Goal: Obtain resource: Download file/media

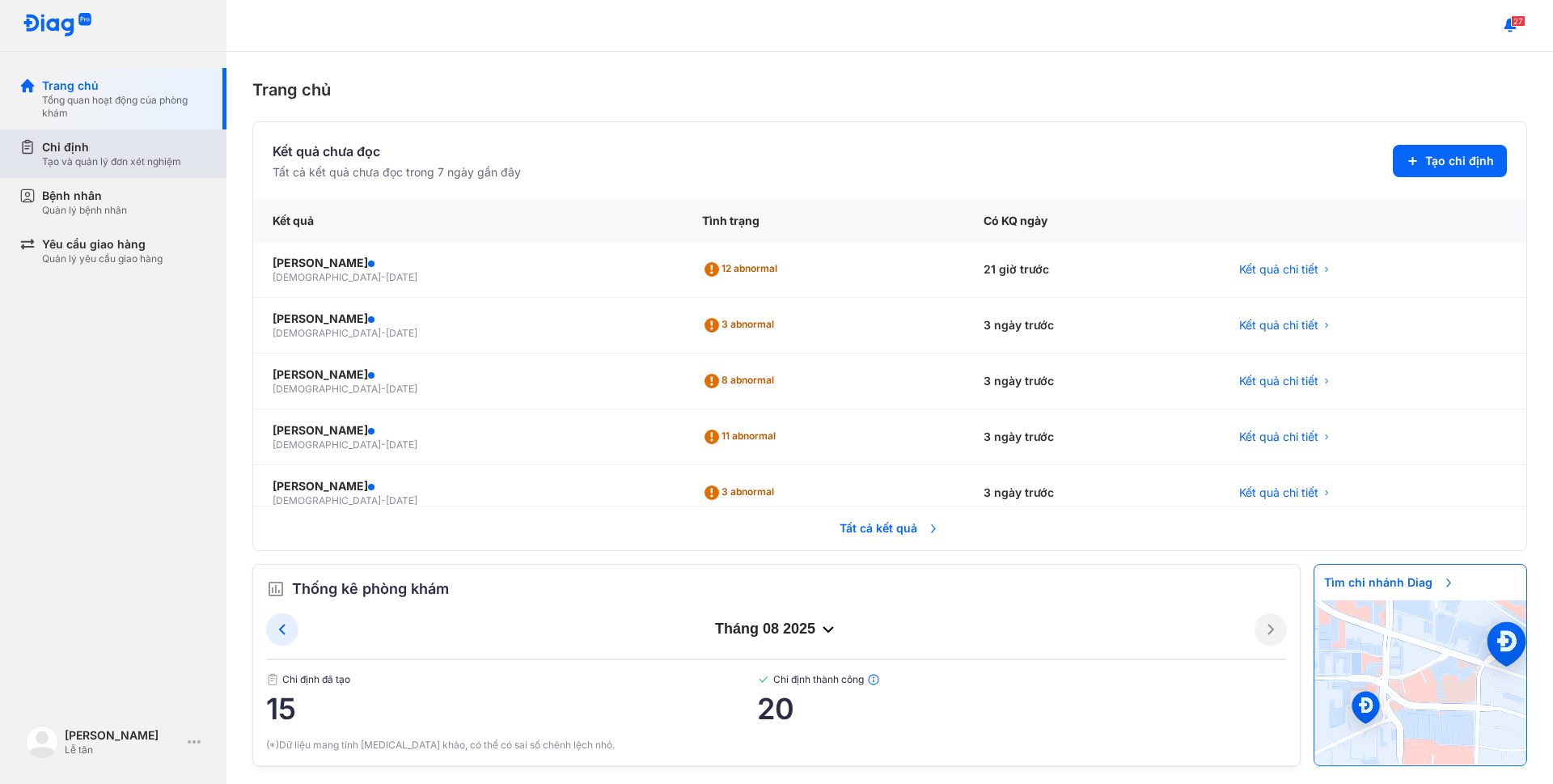
click at [82, 165] on div "Tạo và quản lý đơn xét nghiệm" at bounding box center [112, 161] width 139 height 13
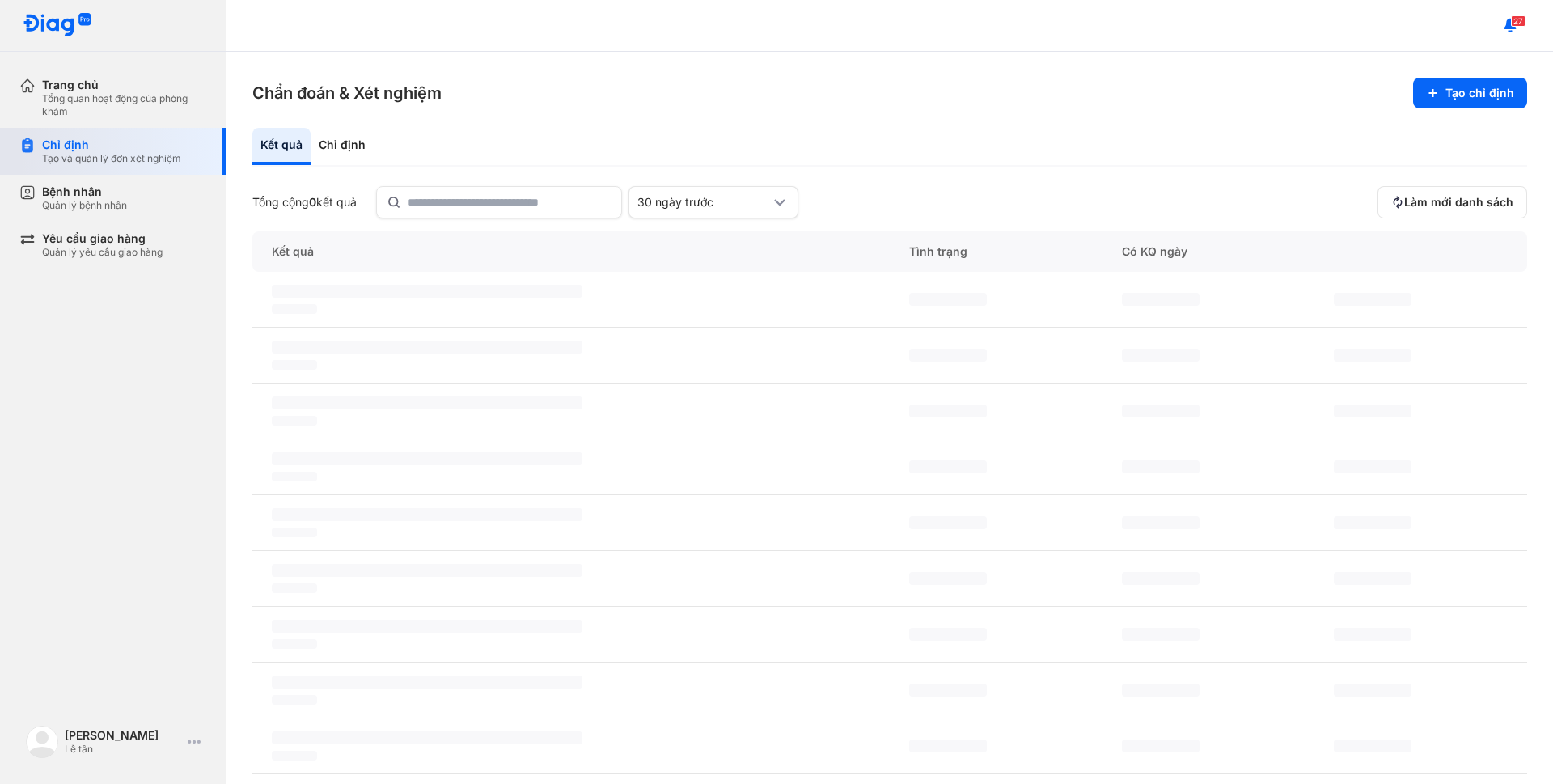
click at [84, 156] on div "Tạo và quản lý đơn xét nghiệm" at bounding box center [112, 158] width 139 height 13
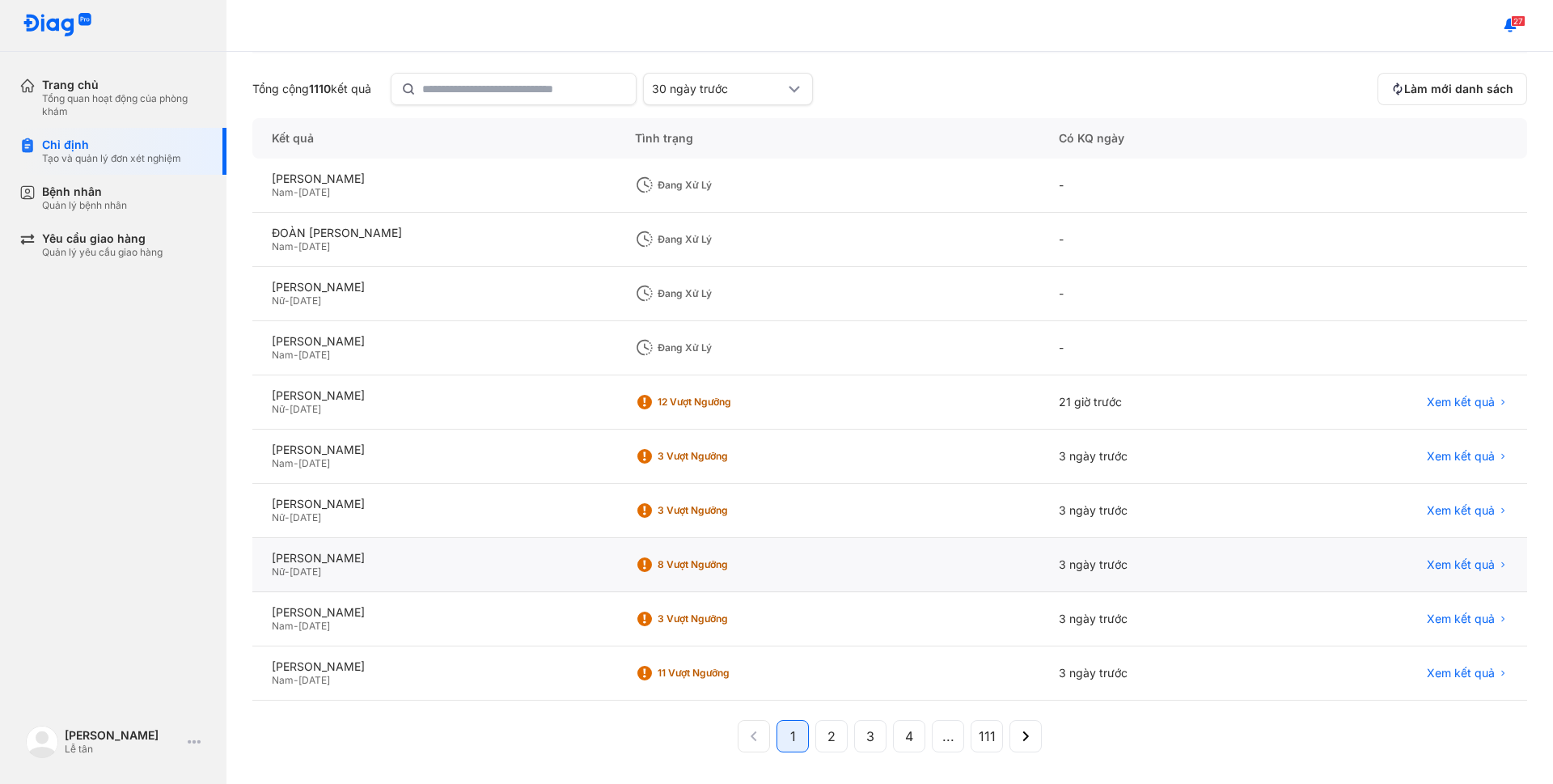
scroll to position [114, 0]
click at [828, 738] on span "2" at bounding box center [832, 735] width 8 height 19
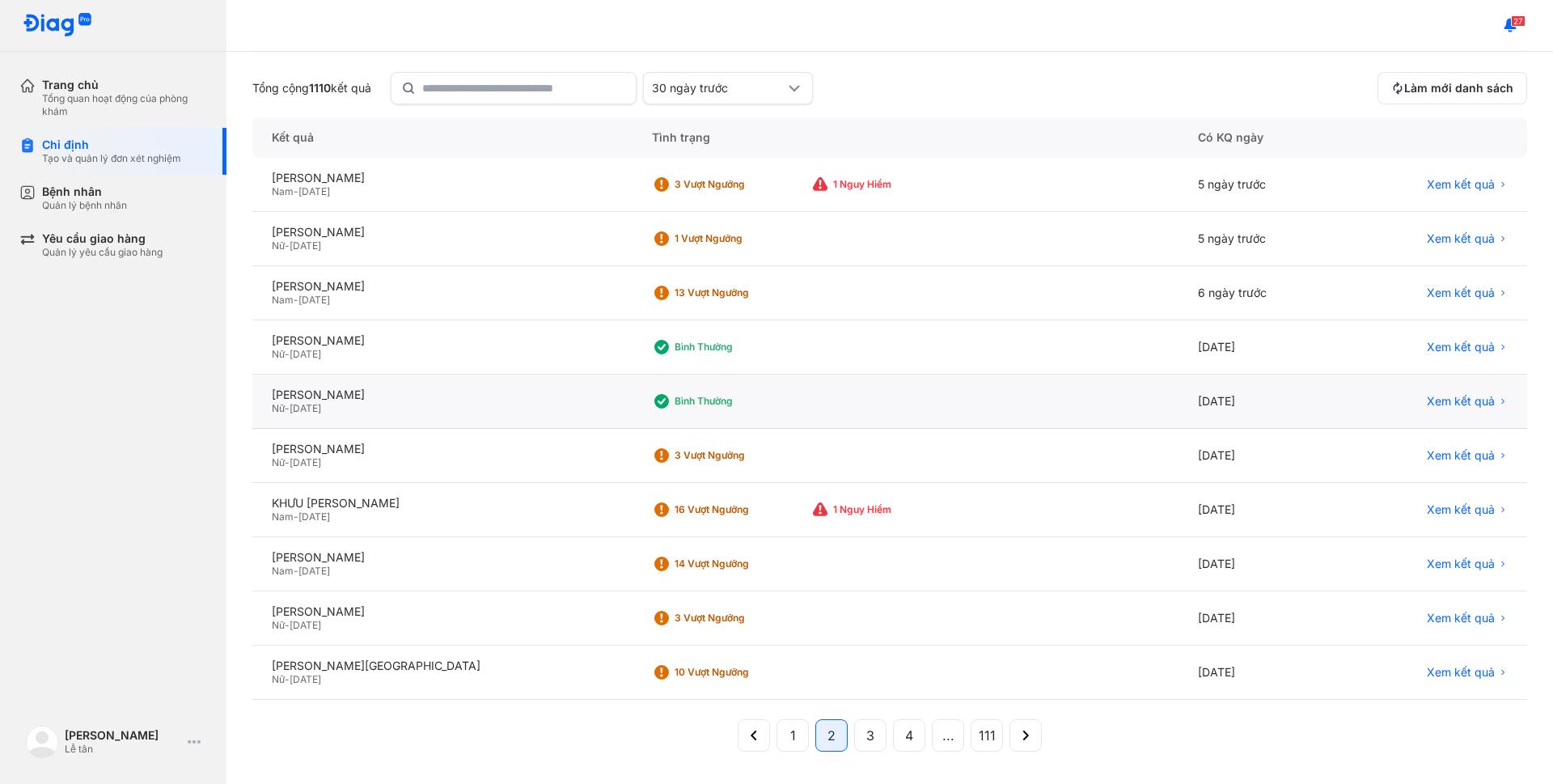
click at [353, 403] on div "Nữ - [DATE]" at bounding box center [442, 408] width 341 height 13
click at [353, 402] on div "[PERSON_NAME]" at bounding box center [442, 394] width 341 height 15
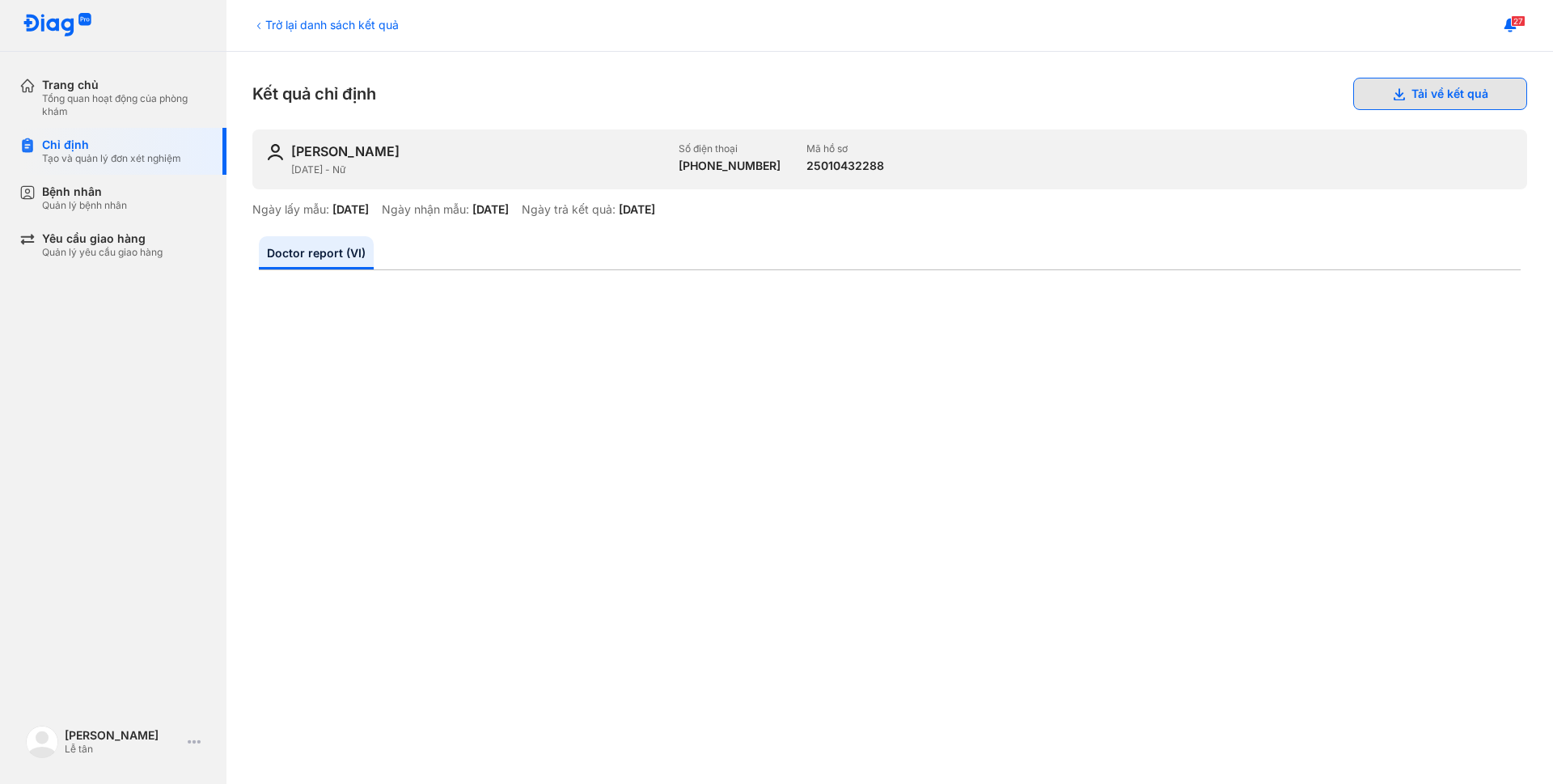
click at [1441, 89] on button "Tải về kết quả" at bounding box center [1441, 93] width 174 height 32
